Goal: Navigation & Orientation: Find specific page/section

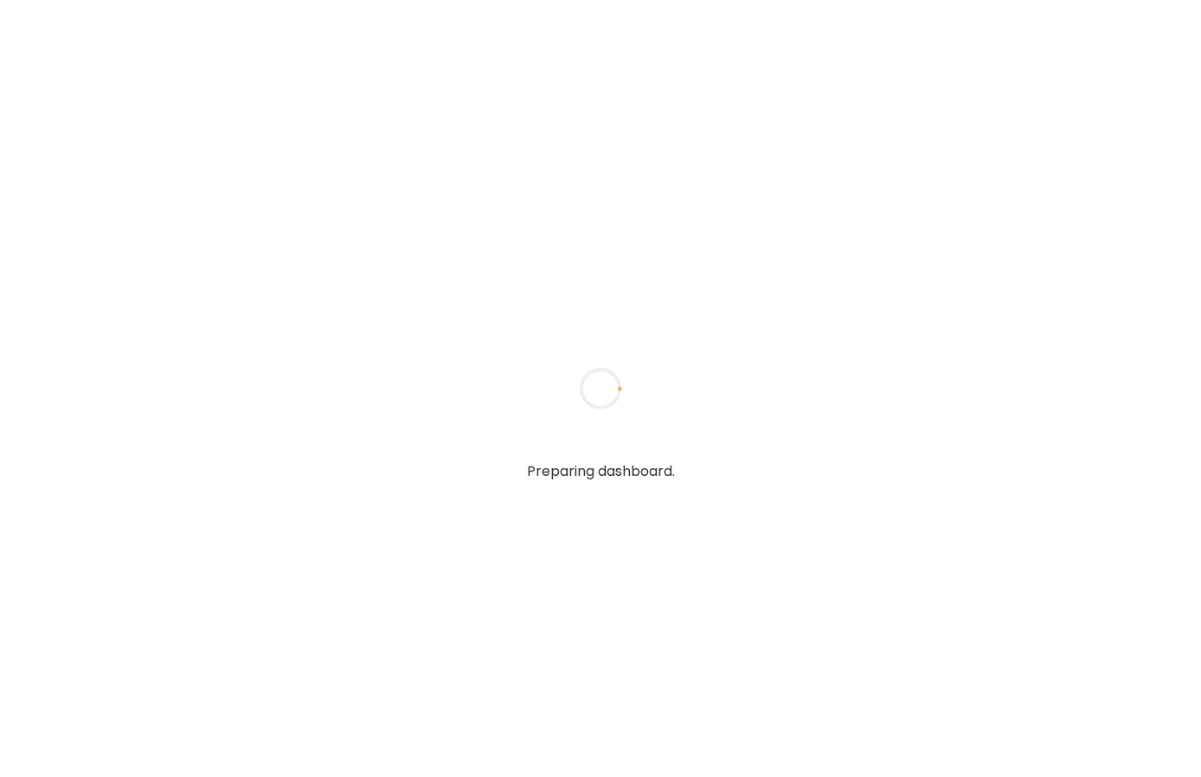
type input "**********"
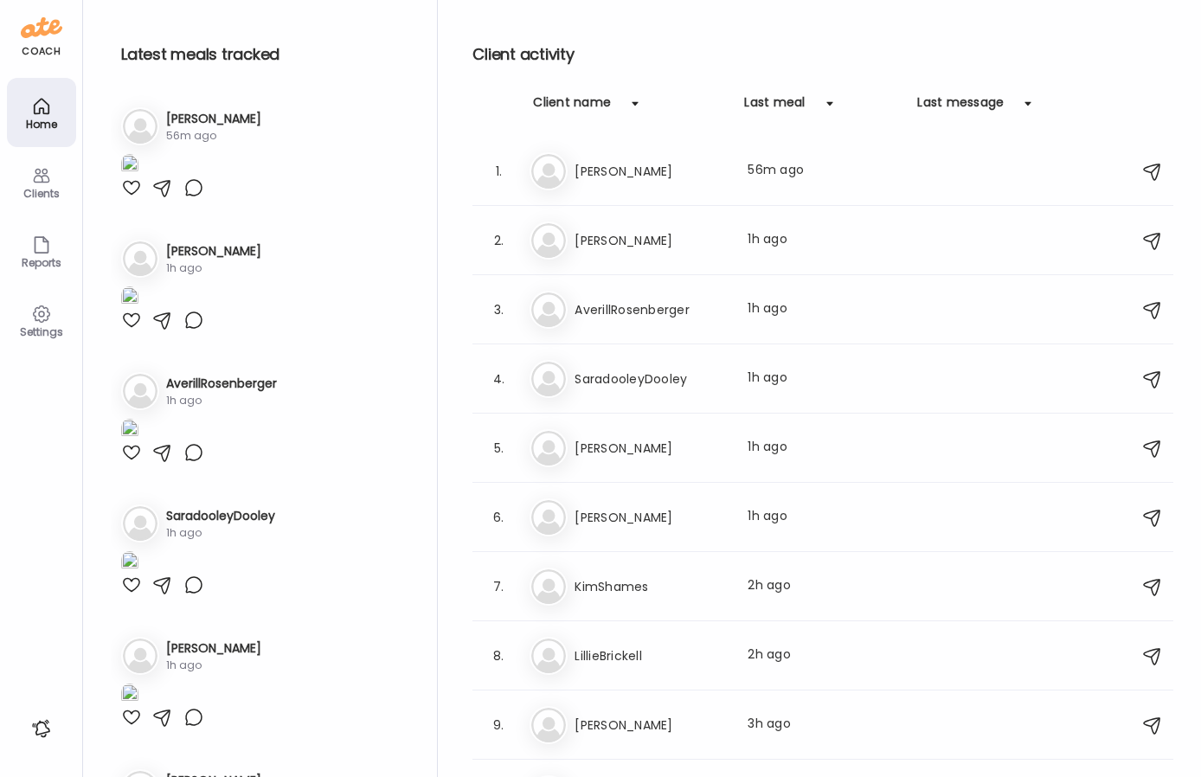
type input "**********"
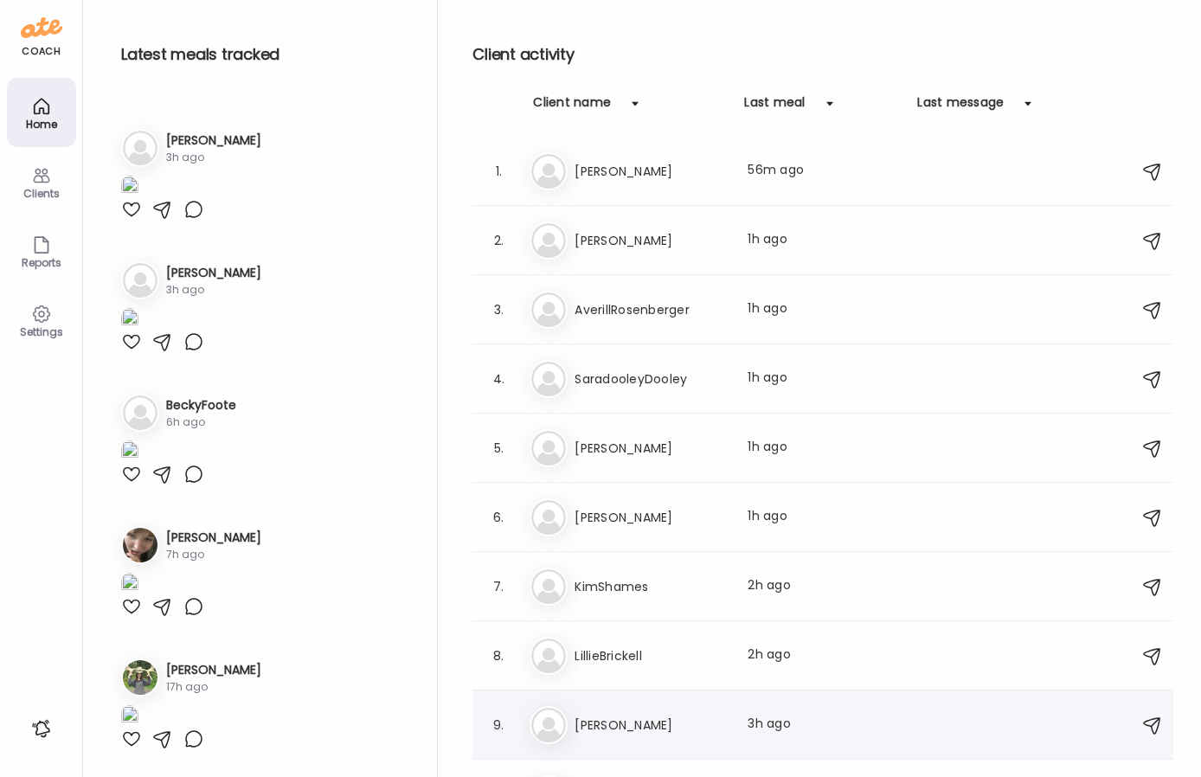
click at [677, 723] on h3 "[PERSON_NAME]" at bounding box center [650, 725] width 152 height 21
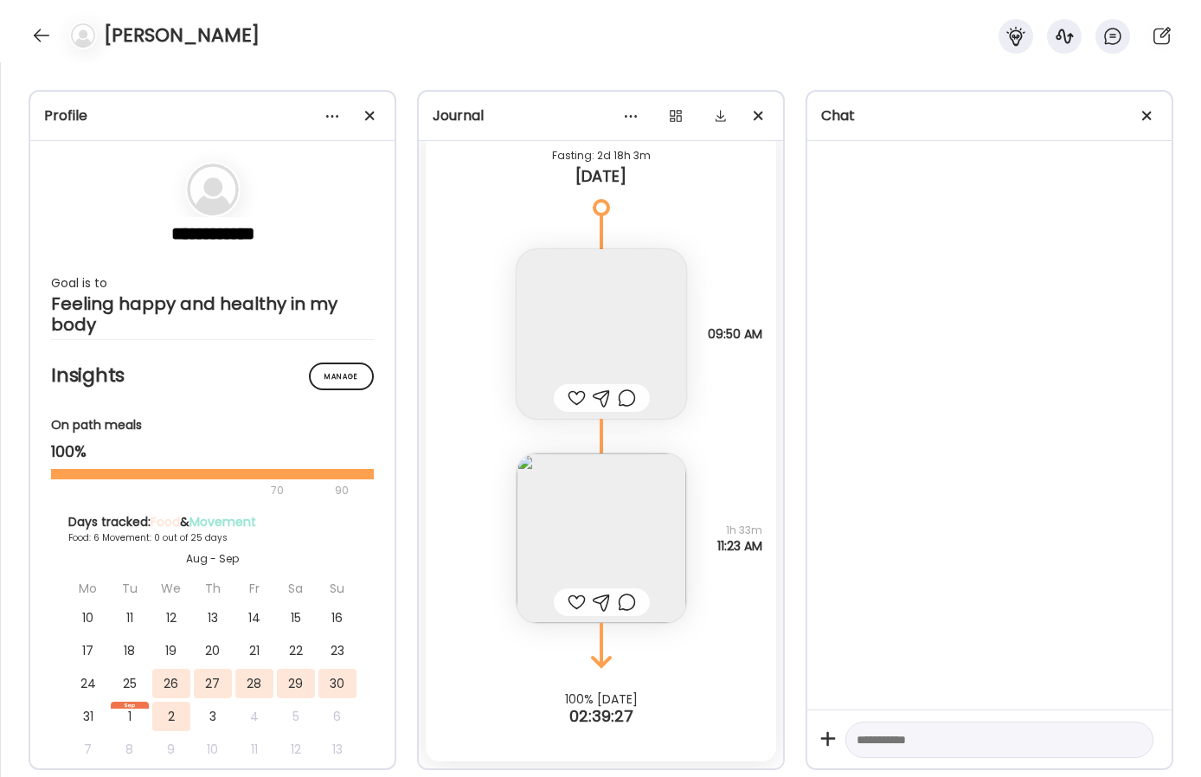
scroll to position [6591, 0]
click at [587, 514] on img at bounding box center [601, 538] width 170 height 170
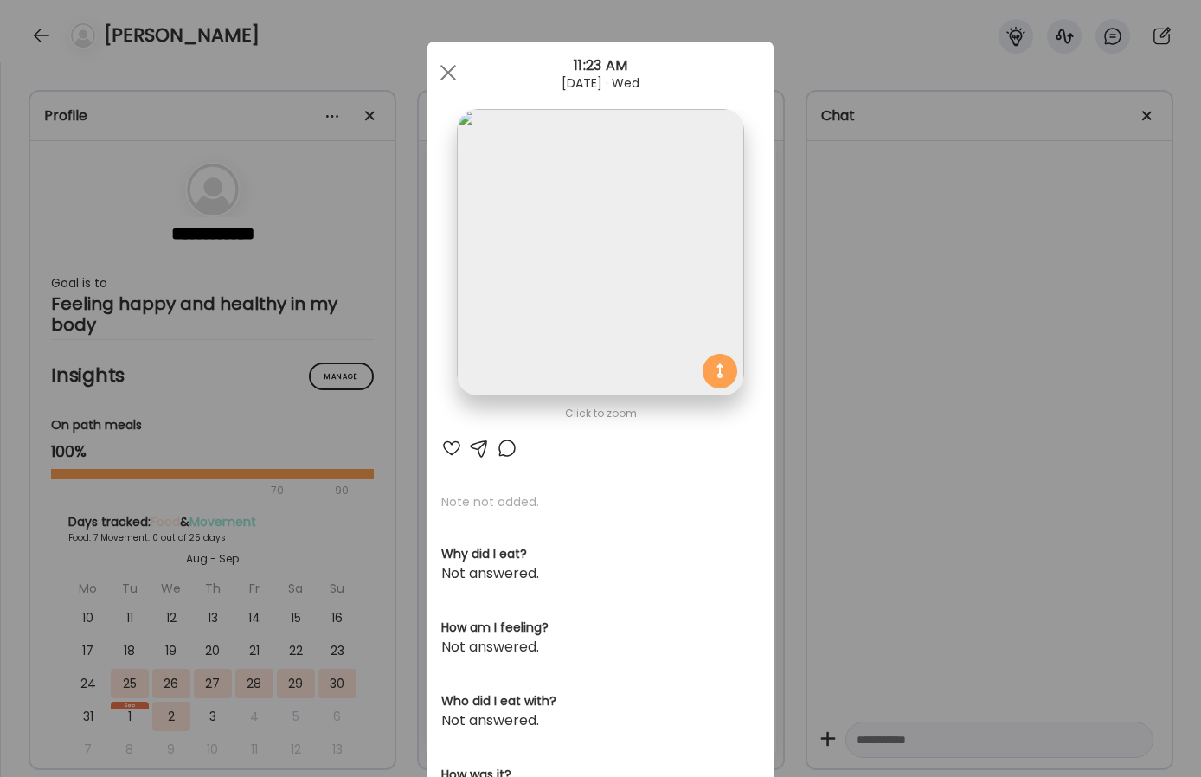
click at [877, 386] on div "Ate Coach Dashboard Wahoo! It’s official Take a moment to set up your Coach Pro…" at bounding box center [600, 388] width 1201 height 777
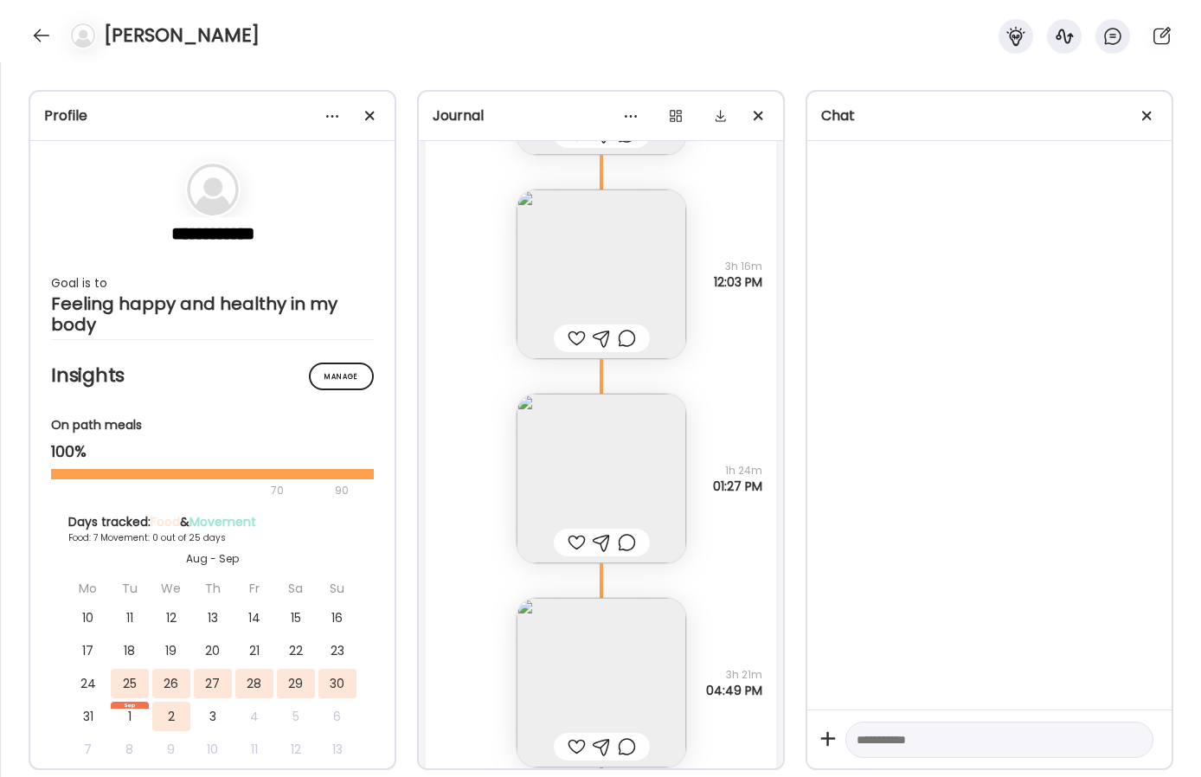
scroll to position [4467, 0]
click at [588, 282] on img at bounding box center [601, 275] width 170 height 170
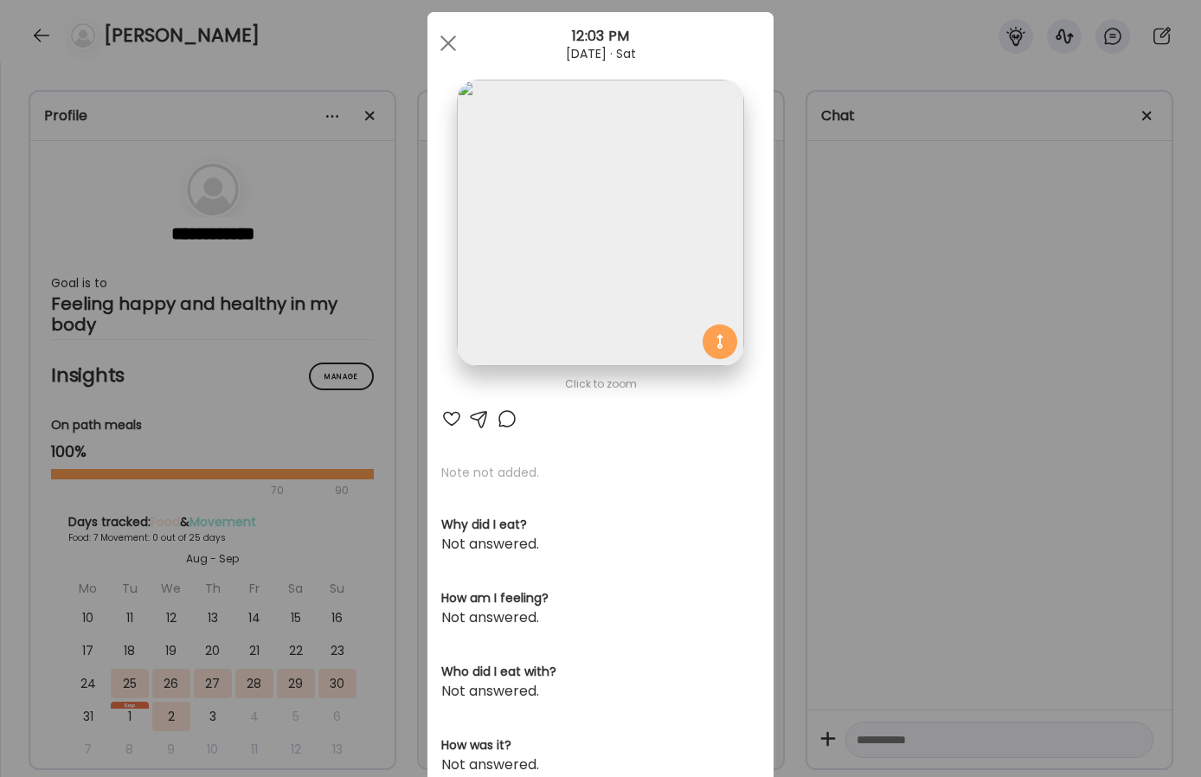
scroll to position [20, 0]
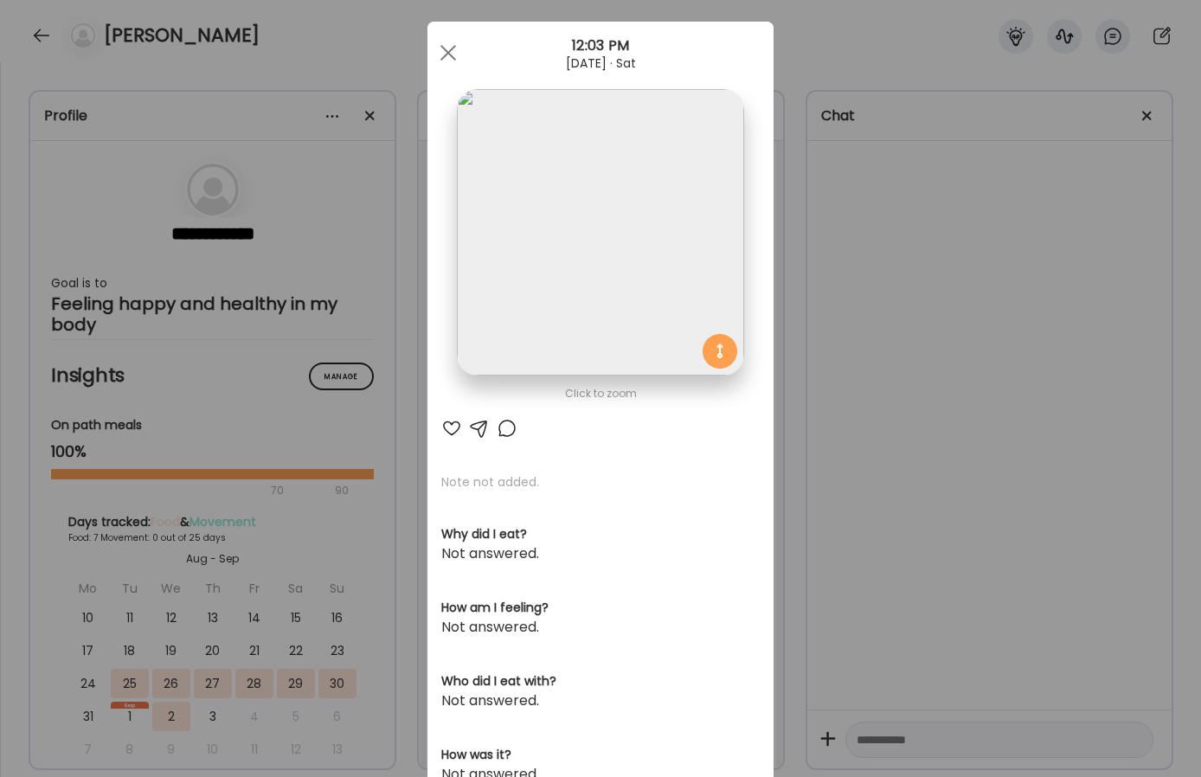
click at [590, 221] on img at bounding box center [600, 232] width 286 height 286
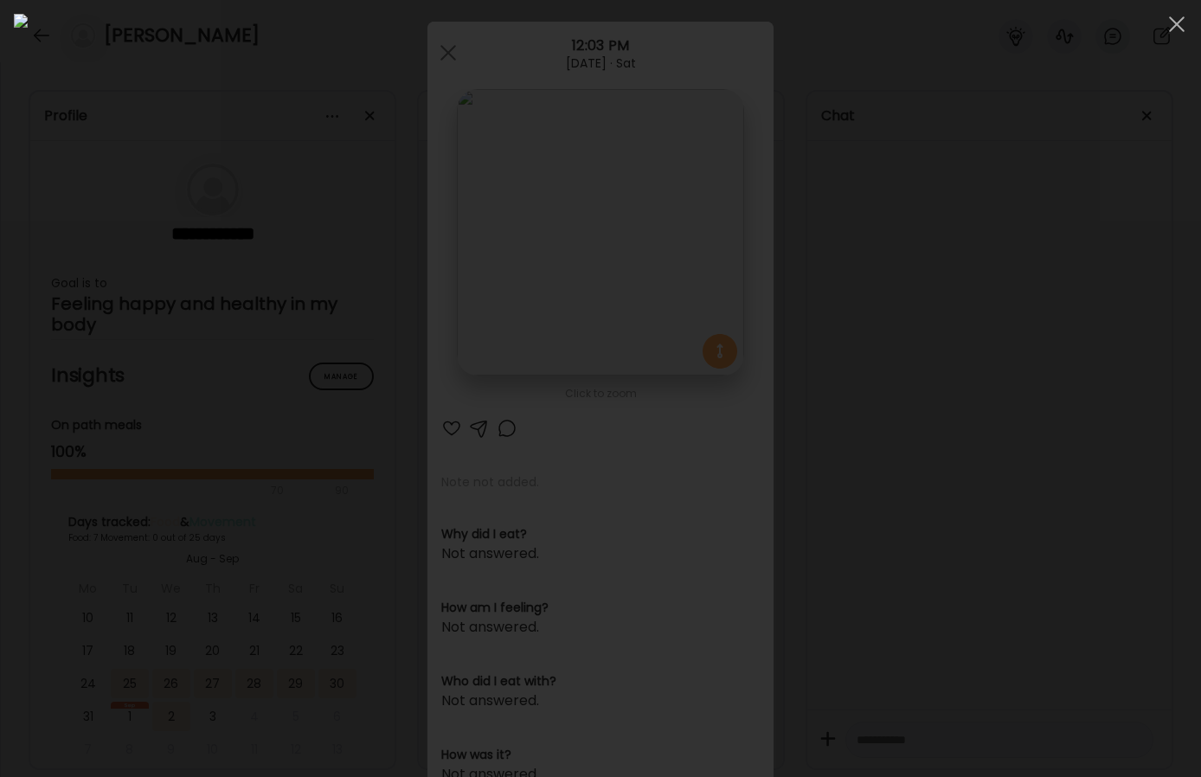
click at [1027, 301] on div at bounding box center [600, 388] width 1173 height 749
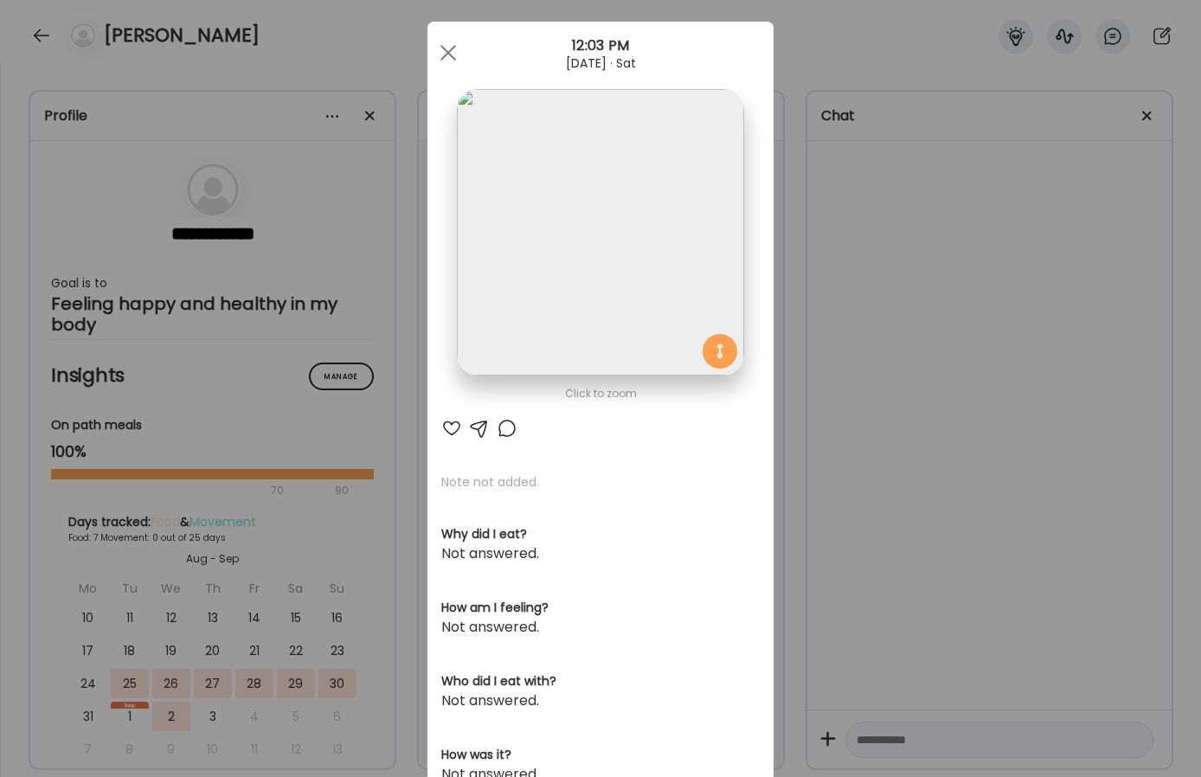
click at [903, 355] on div "Ate Coach Dashboard Wahoo! It’s official Take a moment to set up your Coach Pro…" at bounding box center [600, 388] width 1201 height 777
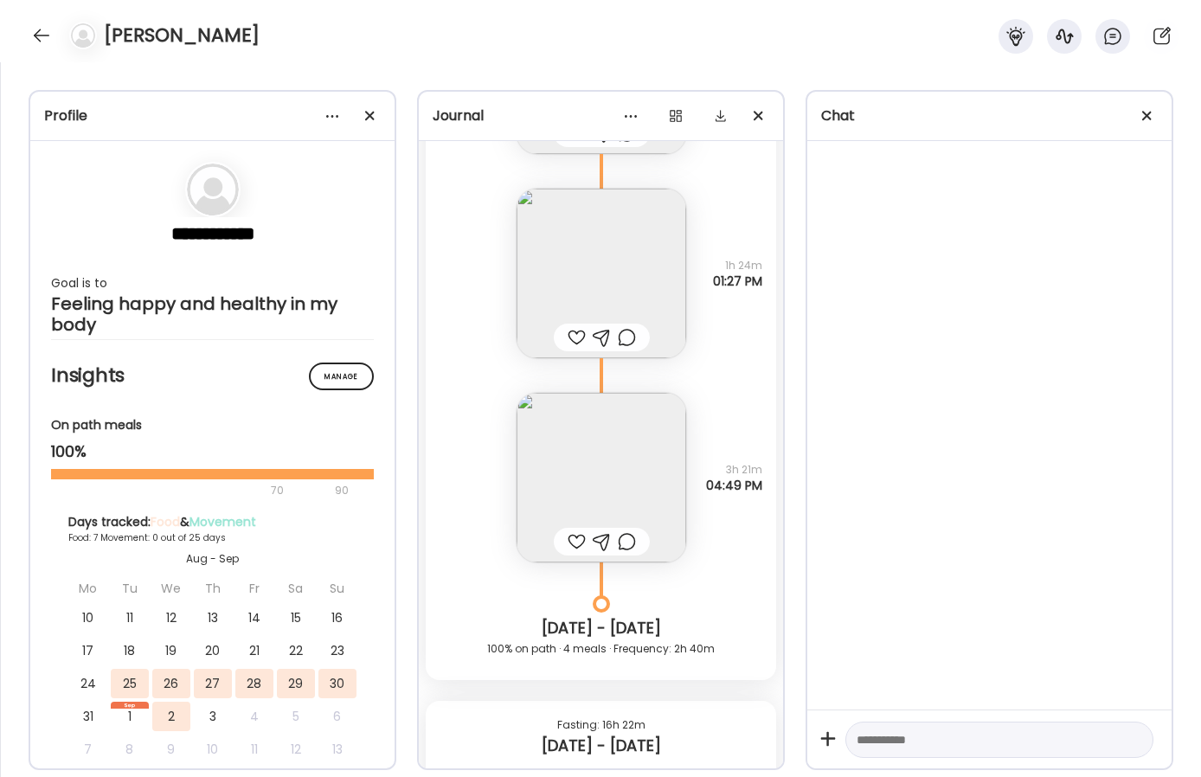
scroll to position [4667, 0]
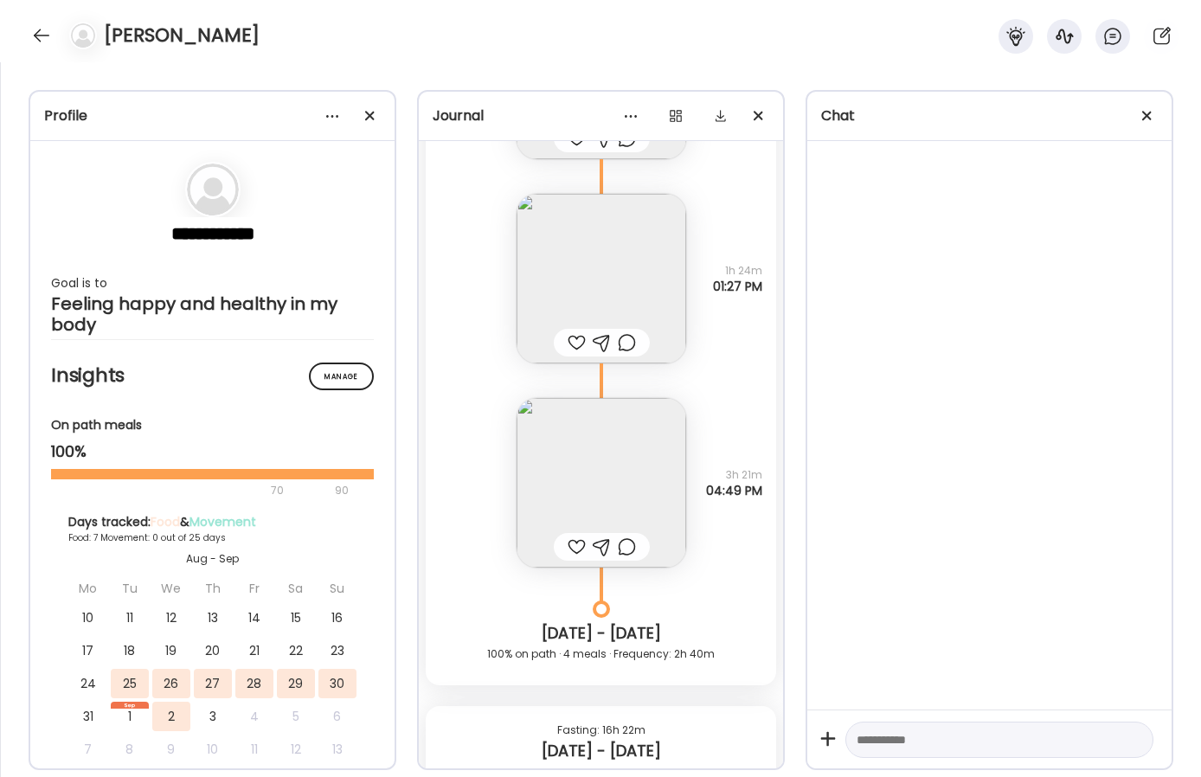
click at [640, 472] on img at bounding box center [601, 483] width 170 height 170
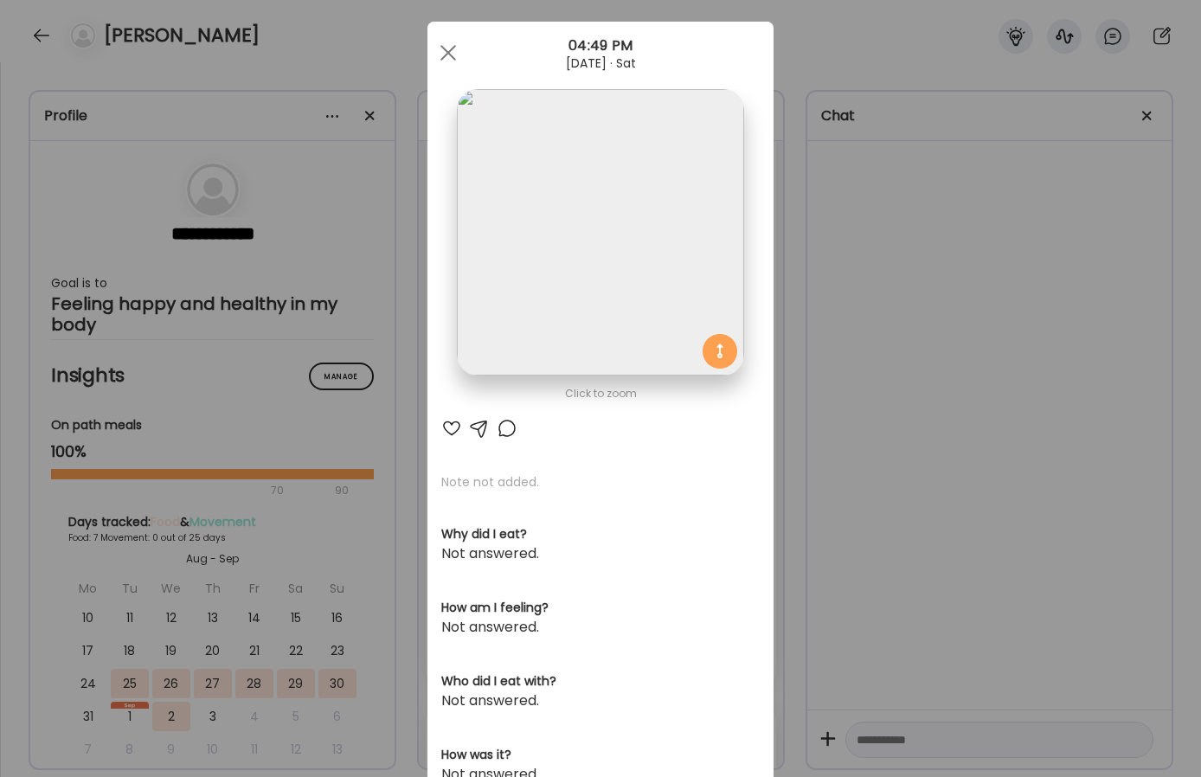
click at [645, 305] on img at bounding box center [600, 232] width 286 height 286
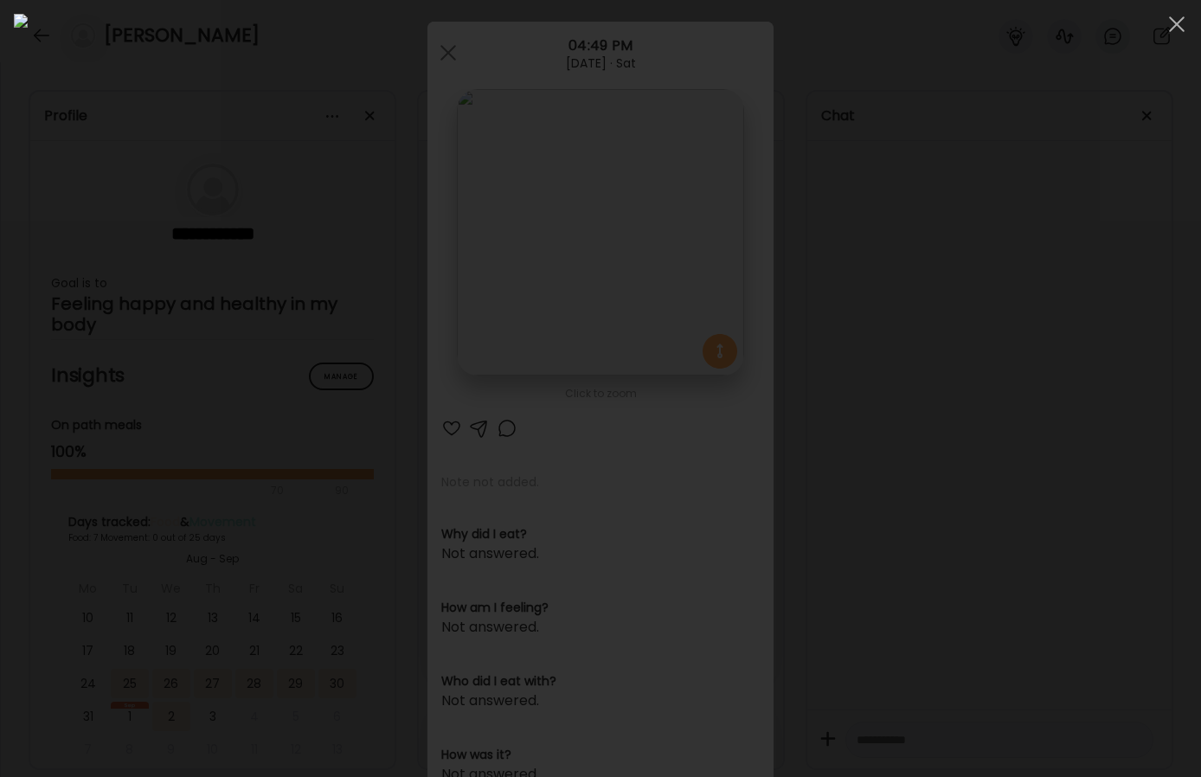
click at [1124, 448] on div at bounding box center [600, 388] width 1173 height 749
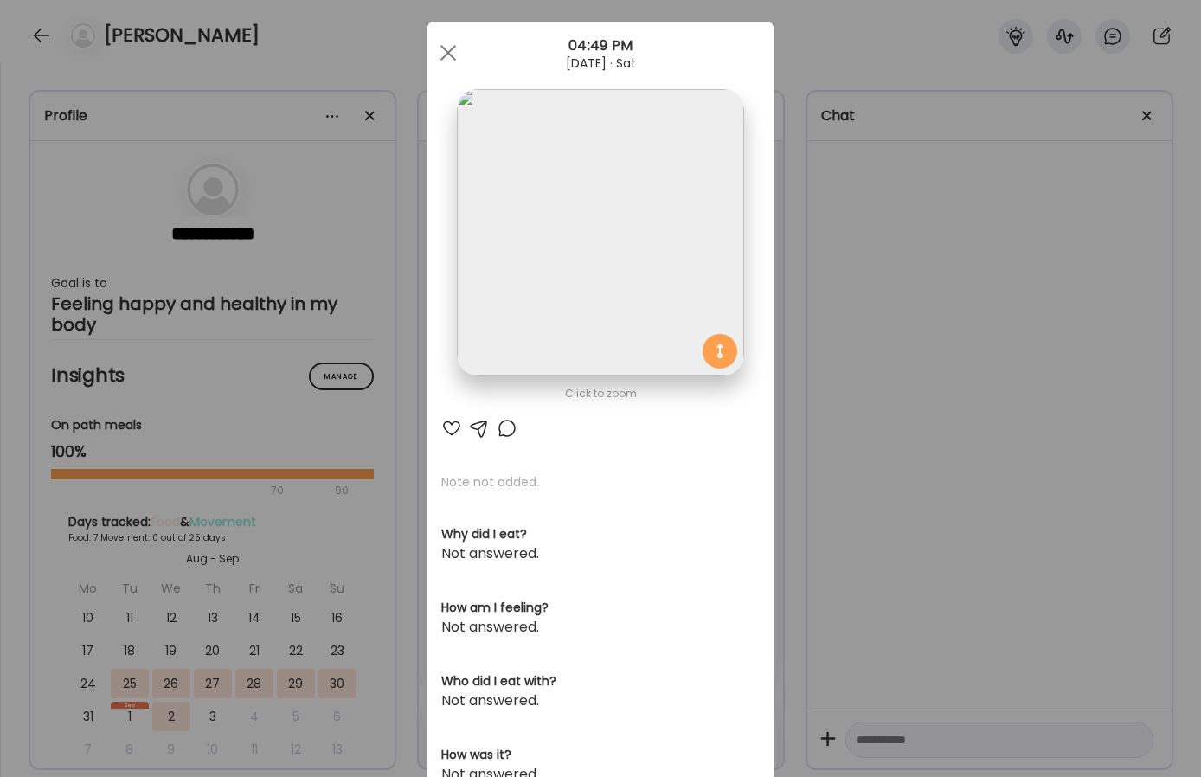
click at [922, 439] on div "Ate Coach Dashboard Wahoo! It’s official Take a moment to set up your Coach Pro…" at bounding box center [600, 388] width 1201 height 777
click at [922, 439] on div at bounding box center [989, 425] width 364 height 568
